Goal: Information Seeking & Learning: Learn about a topic

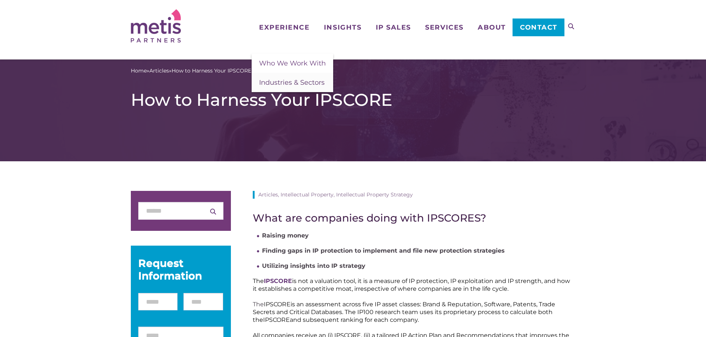
click at [279, 84] on span "Industries & Sectors" at bounding box center [292, 83] width 66 height 8
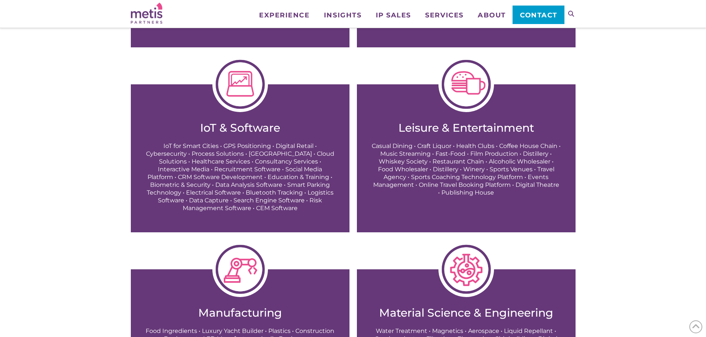
scroll to position [333, 0]
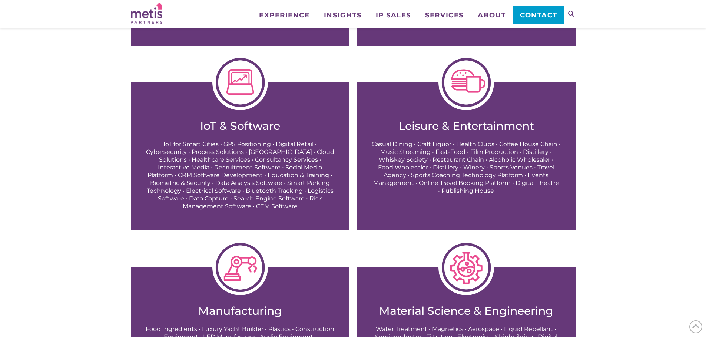
click at [260, 39] on p "IoT for Smart Cities • GPS Positioning • Digital Retail • Cybersecurity • Proce…" at bounding box center [240, 175] width 189 height 70
click at [244, 39] on img at bounding box center [240, 83] width 56 height 56
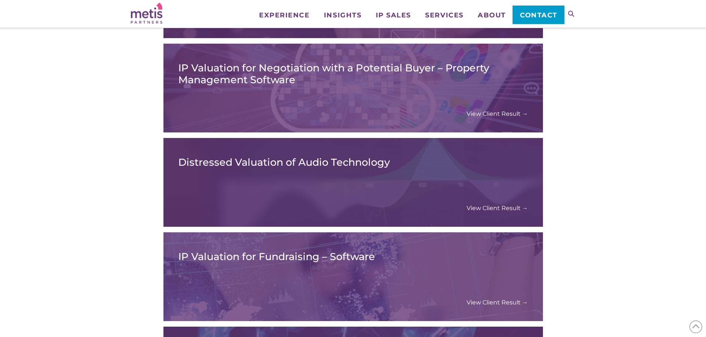
scroll to position [296, 0]
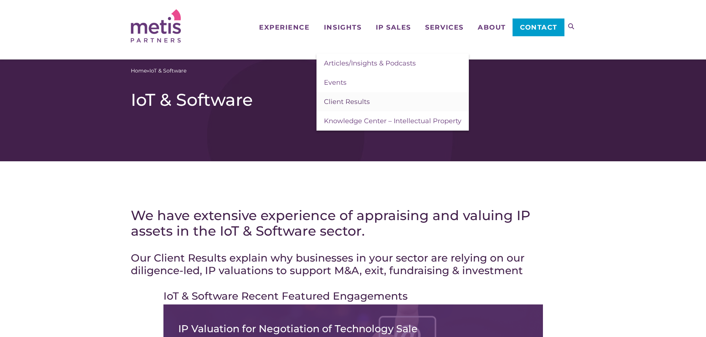
click at [358, 105] on span "Client Results" at bounding box center [347, 102] width 46 height 8
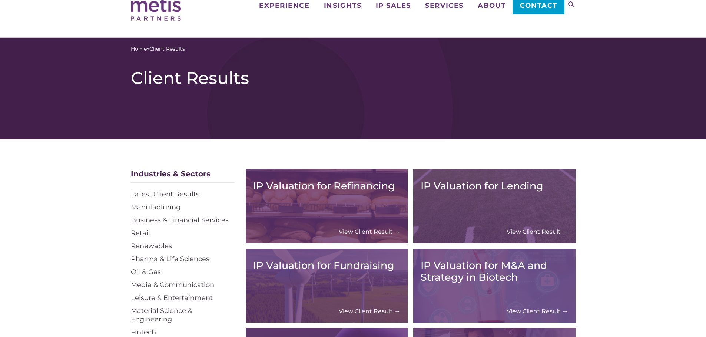
scroll to position [74, 0]
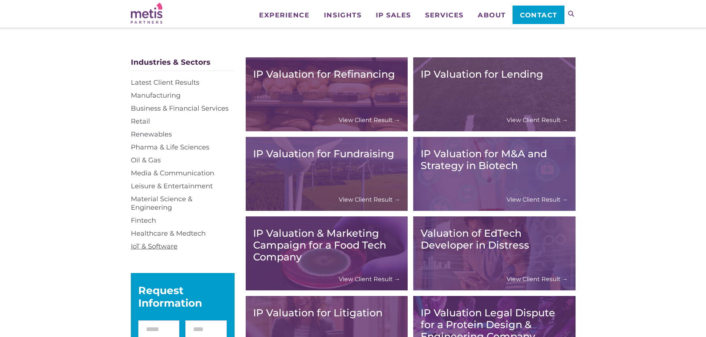
click at [169, 249] on link "IoT & Software" at bounding box center [154, 247] width 47 height 8
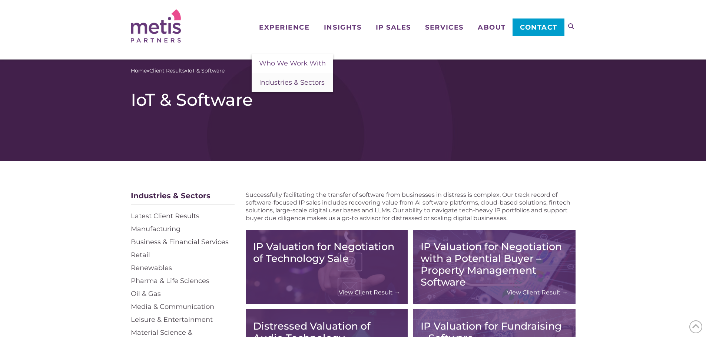
click at [287, 83] on span "Industries & Sectors" at bounding box center [292, 83] width 66 height 8
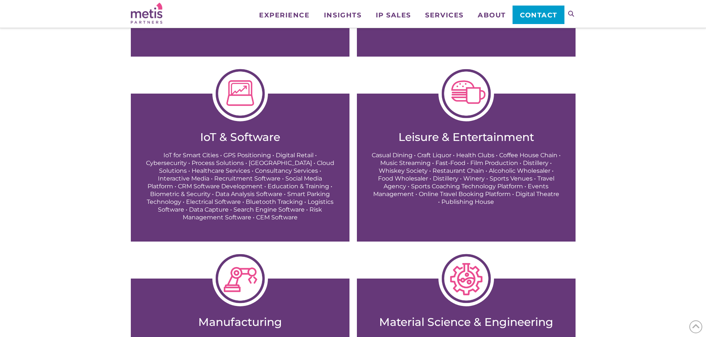
scroll to position [333, 0]
